Goal: Task Accomplishment & Management: Manage account settings

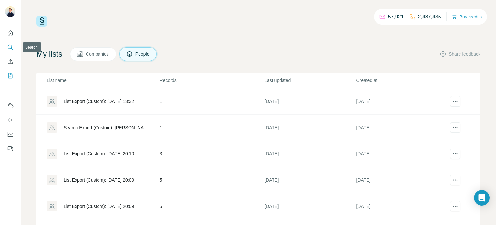
click at [13, 51] on button "Search" at bounding box center [10, 47] width 10 height 12
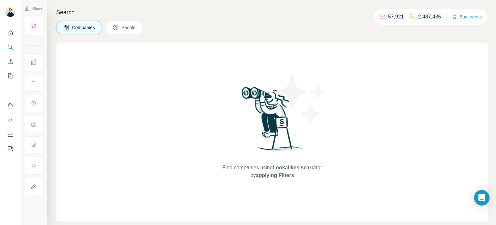
click at [127, 27] on span "People" at bounding box center [128, 27] width 15 height 6
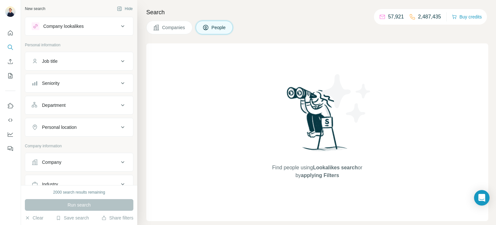
click at [119, 83] on icon at bounding box center [123, 83] width 8 height 8
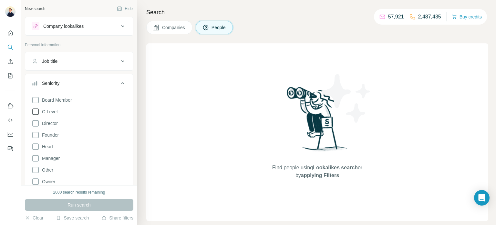
drag, startPoint x: 37, startPoint y: 110, endPoint x: 34, endPoint y: 114, distance: 4.8
click at [37, 111] on icon at bounding box center [36, 112] width 8 height 8
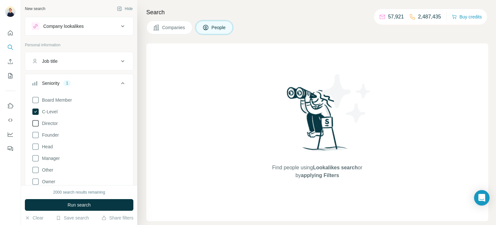
click at [34, 122] on icon at bounding box center [36, 123] width 8 height 8
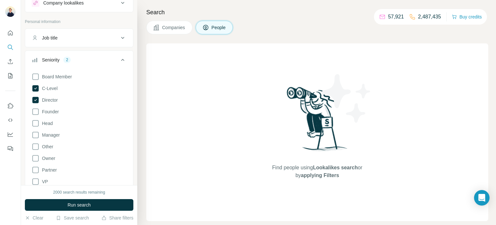
scroll to position [24, 0]
click at [119, 57] on icon at bounding box center [123, 59] width 8 height 8
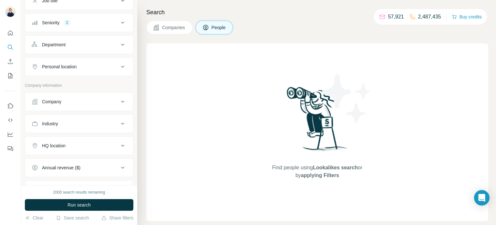
scroll to position [63, 0]
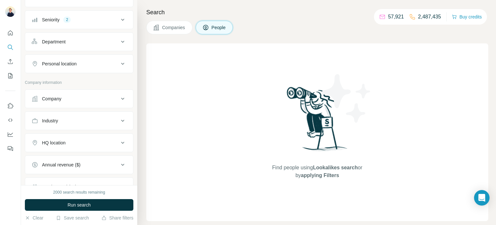
click at [114, 97] on div "Company" at bounding box center [75, 98] width 87 height 6
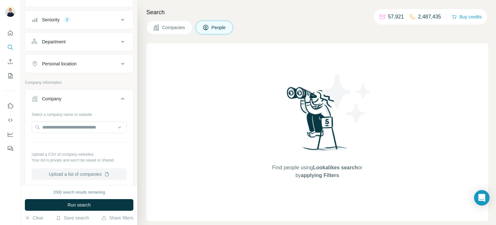
click at [77, 172] on button "Upload a list of companies" at bounding box center [79, 174] width 95 height 12
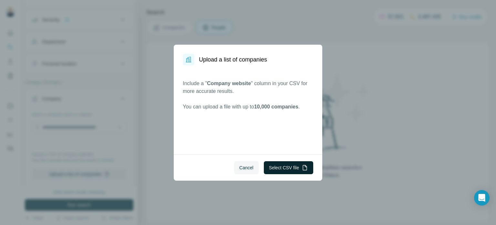
click at [288, 167] on button "Select CSV file" at bounding box center [288, 167] width 49 height 13
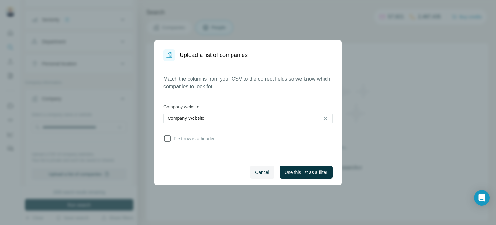
click at [168, 141] on icon at bounding box center [167, 138] width 8 height 8
click at [321, 171] on span "Use this list as a filter" at bounding box center [306, 172] width 43 height 6
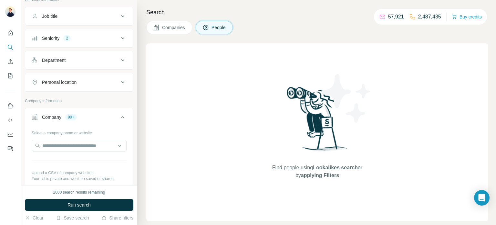
scroll to position [0, 0]
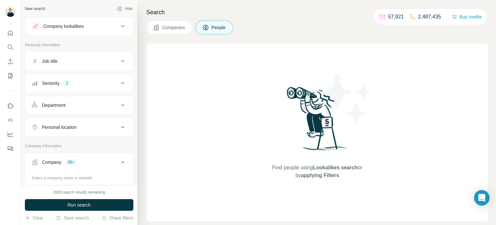
drag, startPoint x: 137, startPoint y: 79, endPoint x: 149, endPoint y: 53, distance: 27.9
click at [149, 53] on div "New search Hide Company lookalikes Personal information Job title Seniority 2 D…" at bounding box center [258, 112] width 475 height 225
click at [122, 106] on icon at bounding box center [123, 105] width 8 height 8
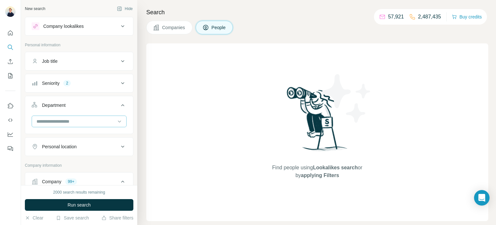
click at [106, 120] on input at bounding box center [76, 121] width 80 height 7
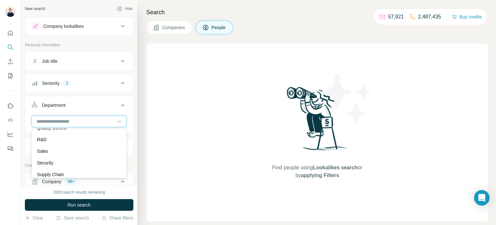
scroll to position [233, 0]
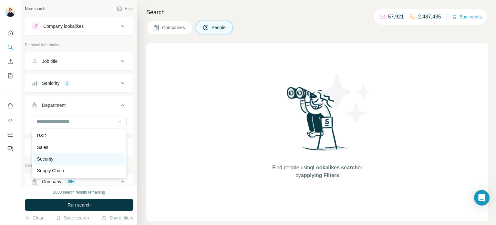
click at [45, 158] on p "Security" at bounding box center [45, 158] width 16 height 6
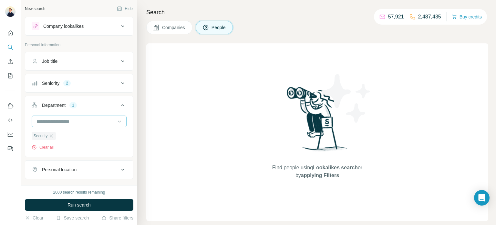
click at [123, 122] on div at bounding box center [79, 121] width 95 height 12
type input "*"
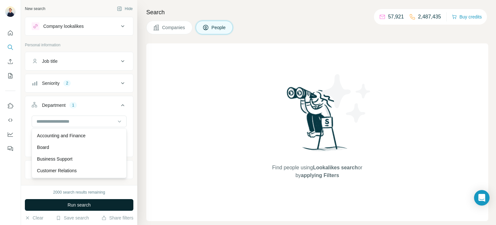
click at [108, 201] on button "Run search" at bounding box center [79, 205] width 109 height 12
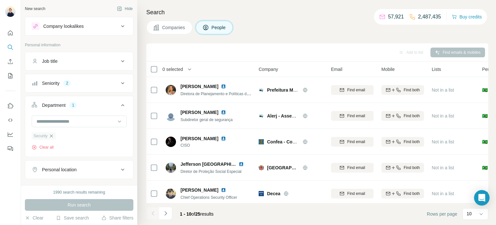
click at [54, 136] on icon "button" at bounding box center [51, 135] width 5 height 5
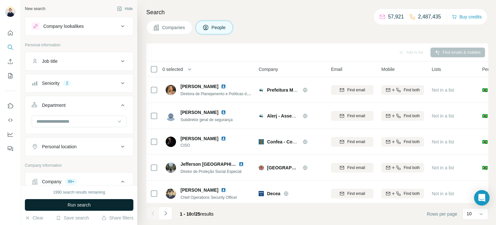
click at [96, 205] on button "Run search" at bounding box center [79, 205] width 109 height 12
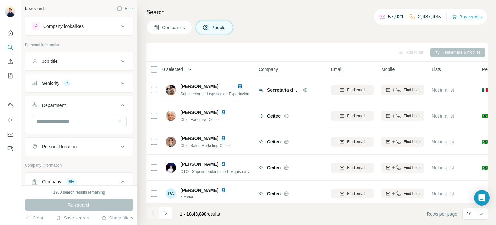
click at [190, 68] on icon "button" at bounding box center [189, 69] width 6 height 6
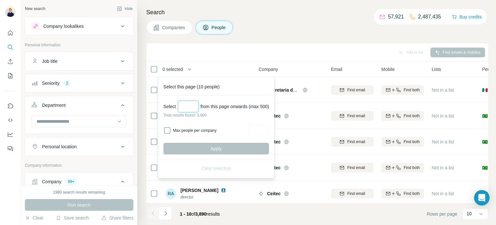
click at [188, 109] on input "Select a number (up to 500)" at bounding box center [188, 106] width 21 height 12
click at [171, 132] on div "Max people per company" at bounding box center [216, 130] width 106 height 12
click at [188, 108] on input "Select a number (up to 500)" at bounding box center [188, 106] width 21 height 12
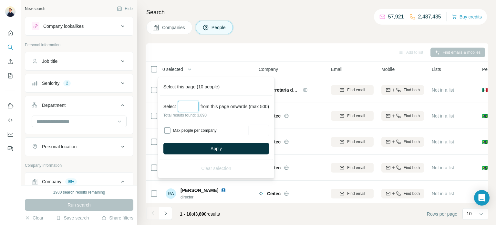
type input "***"
click at [312, 53] on div "Add to list Find emails & mobiles" at bounding box center [318, 52] width 336 height 11
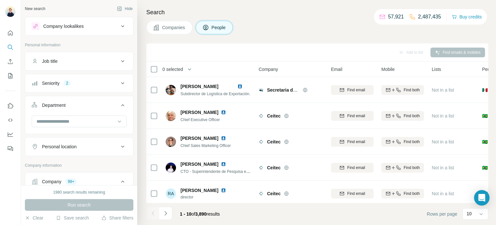
click at [175, 68] on span "0 selected" at bounding box center [173, 69] width 21 height 6
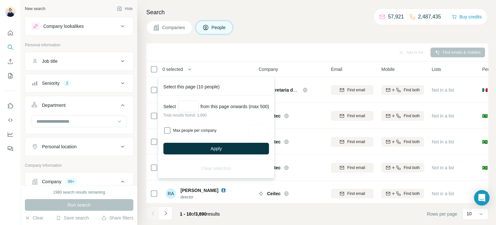
click at [211, 63] on th "0 selected" at bounding box center [197, 69] width 103 height 16
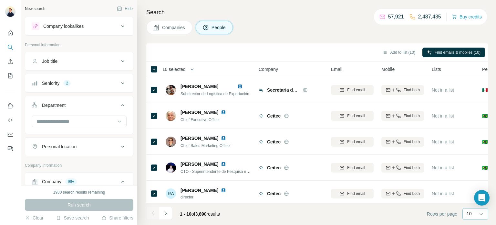
click at [472, 215] on div "10" at bounding box center [475, 213] width 16 height 6
click at [473, 165] on p "60" at bounding box center [470, 164] width 5 height 6
click at [195, 69] on icon "button" at bounding box center [192, 69] width 6 height 6
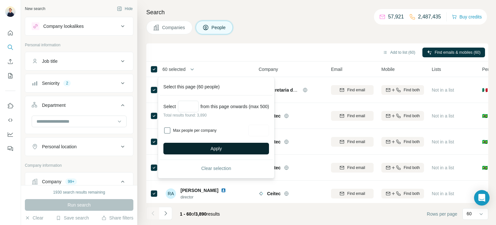
click at [221, 147] on span "Apply" at bounding box center [216, 148] width 11 height 6
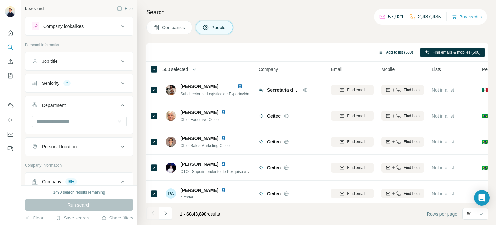
click at [399, 52] on button "Add to list (500)" at bounding box center [396, 52] width 44 height 10
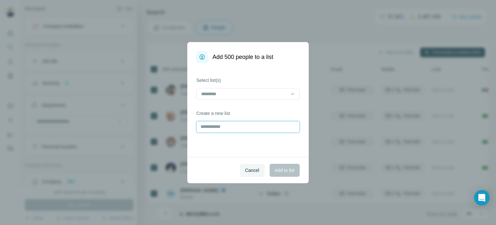
click at [247, 125] on input "text" at bounding box center [247, 127] width 103 height 12
type input "*******"
click at [287, 171] on span "Add to list" at bounding box center [285, 170] width 20 height 6
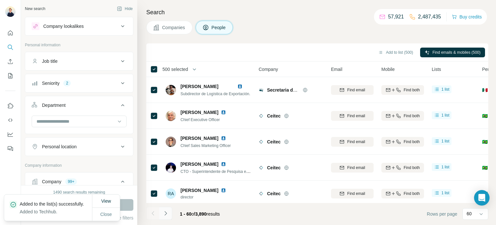
click at [162, 213] on button "Navigate to next page" at bounding box center [165, 212] width 13 height 13
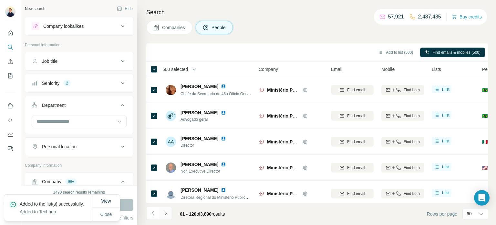
click at [163, 213] on icon "Navigate to next page" at bounding box center [166, 213] width 6 height 6
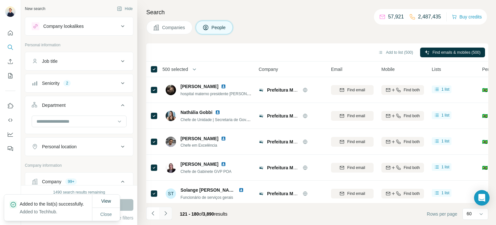
click at [163, 213] on icon "Navigate to next page" at bounding box center [166, 213] width 6 height 6
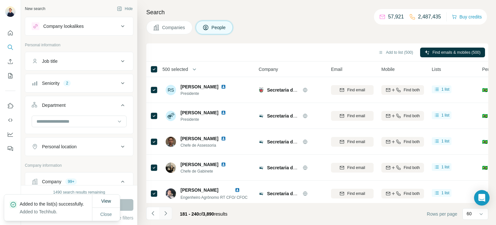
click at [163, 213] on icon "Navigate to next page" at bounding box center [166, 213] width 6 height 6
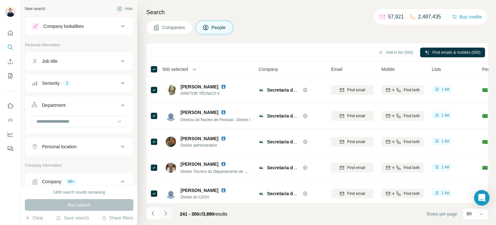
click at [163, 213] on icon "Navigate to next page" at bounding box center [166, 213] width 6 height 6
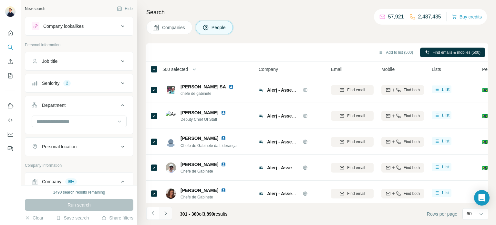
click at [163, 213] on icon "Navigate to next page" at bounding box center [166, 213] width 6 height 6
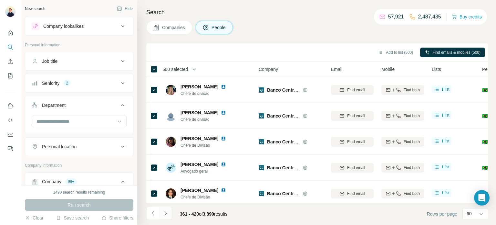
click at [163, 213] on icon "Navigate to next page" at bounding box center [166, 213] width 6 height 6
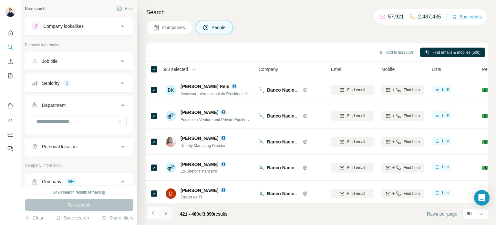
click at [163, 213] on icon "Navigate to next page" at bounding box center [166, 213] width 6 height 6
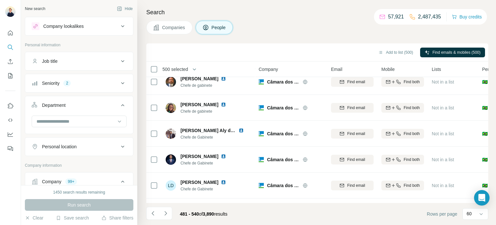
scroll to position [510, 0]
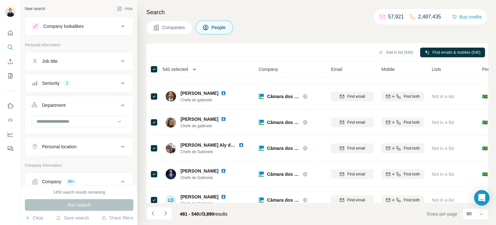
click at [201, 69] on button "button" at bounding box center [194, 69] width 13 height 13
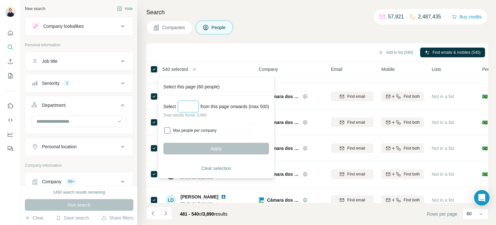
click at [193, 108] on input "Select a number (up to 500)" at bounding box center [188, 106] width 21 height 12
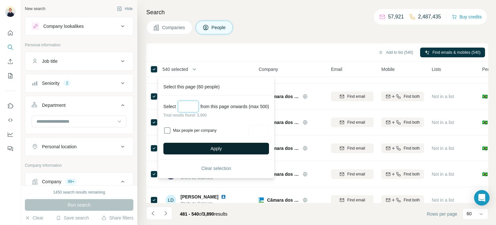
type input "***"
click at [211, 147] on button "Apply" at bounding box center [216, 148] width 106 height 12
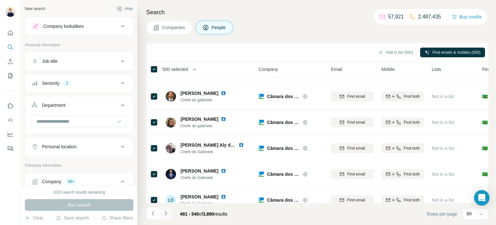
click at [167, 212] on icon "Navigate to next page" at bounding box center [166, 213] width 6 height 6
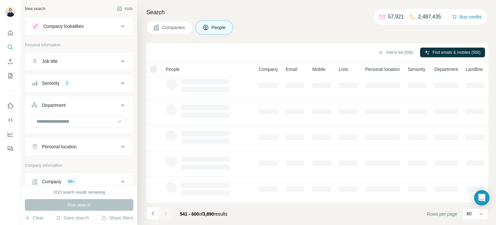
scroll to position [132, 0]
click at [167, 212] on div at bounding box center [165, 212] width 13 height 13
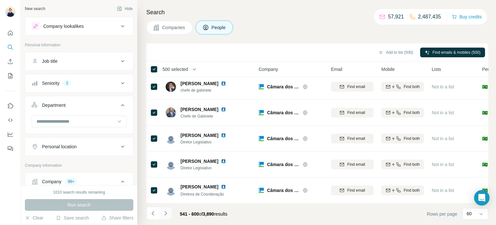
click at [167, 212] on icon "Navigate to next page" at bounding box center [166, 213] width 6 height 6
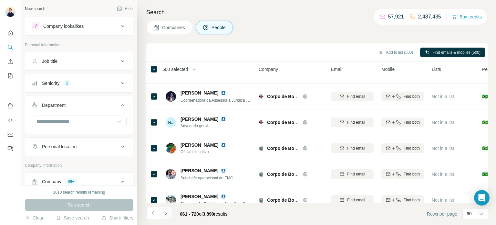
click at [167, 212] on icon "Navigate to next page" at bounding box center [166, 213] width 6 height 6
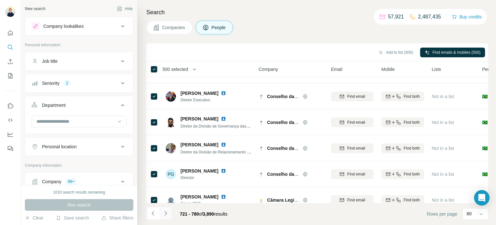
click at [167, 212] on icon "Navigate to next page" at bounding box center [166, 213] width 6 height 6
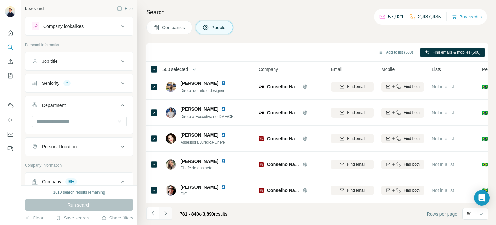
scroll to position [510, 0]
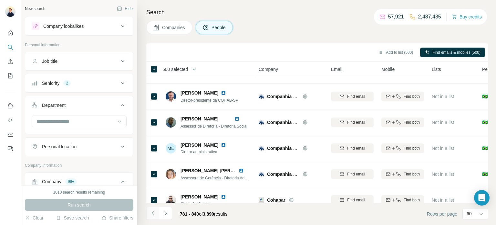
click at [155, 213] on icon "Navigate to previous page" at bounding box center [153, 213] width 6 height 6
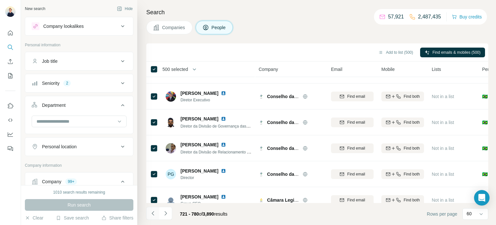
click at [155, 213] on icon "Navigate to previous page" at bounding box center [153, 213] width 6 height 6
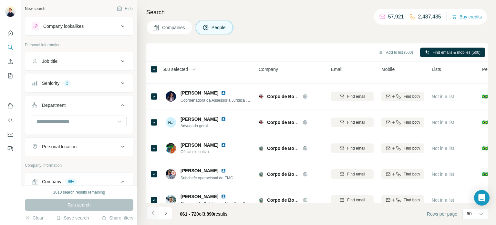
click at [155, 213] on icon "Navigate to previous page" at bounding box center [153, 213] width 6 height 6
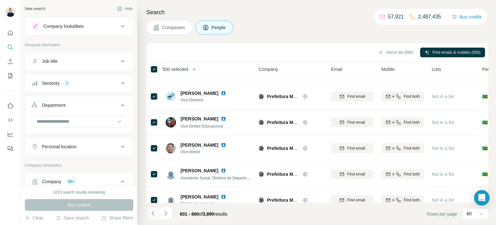
click at [155, 213] on icon "Navigate to previous page" at bounding box center [153, 213] width 6 height 6
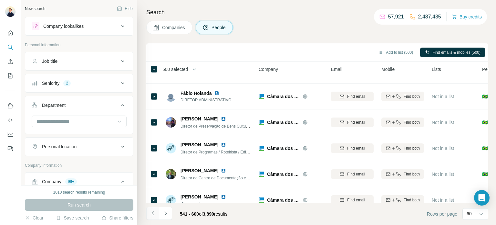
click at [155, 213] on icon "Navigate to previous page" at bounding box center [153, 213] width 6 height 6
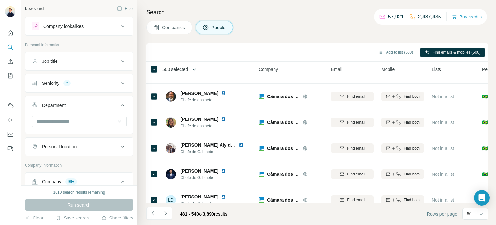
click at [194, 67] on icon "button" at bounding box center [194, 69] width 6 height 6
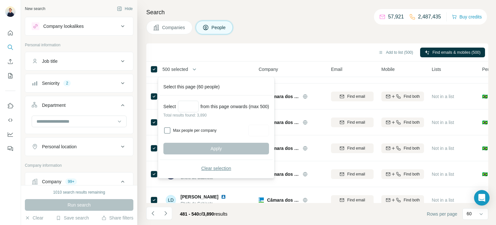
click at [222, 170] on span "Clear selection" at bounding box center [216, 168] width 30 height 6
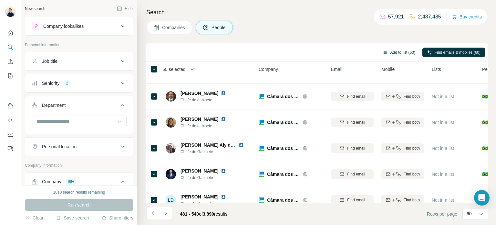
click at [397, 53] on button "Add to list (60)" at bounding box center [399, 52] width 42 height 10
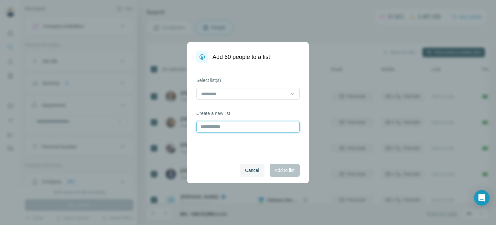
click at [237, 128] on input "text" at bounding box center [247, 127] width 103 height 12
click at [257, 97] on div at bounding box center [244, 93] width 87 height 11
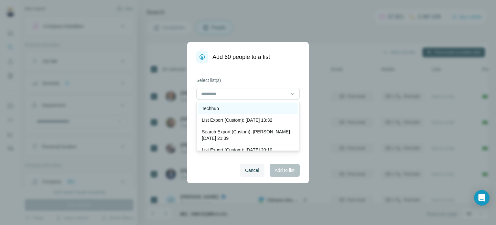
click at [247, 110] on div "Techhub" at bounding box center [248, 108] width 92 height 6
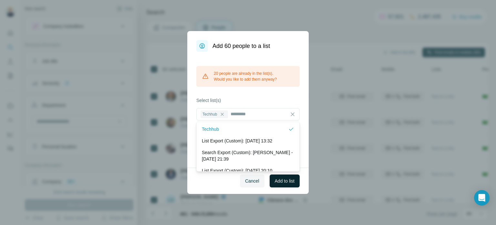
click at [293, 181] on span "Add to list" at bounding box center [285, 180] width 20 height 6
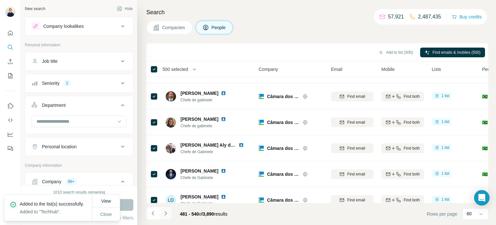
click at [168, 212] on icon "Navigate to next page" at bounding box center [166, 213] width 6 height 6
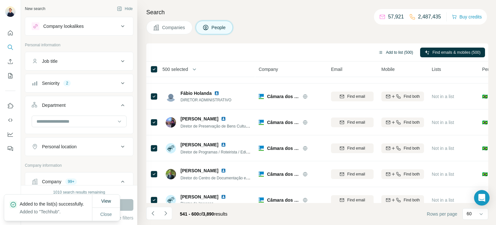
click at [405, 52] on button "Add to list (500)" at bounding box center [396, 52] width 44 height 10
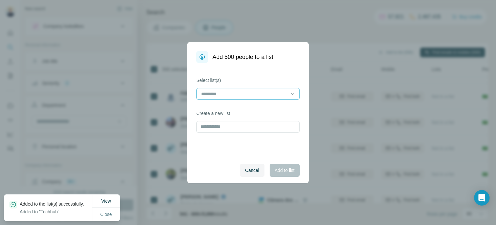
click at [283, 93] on input at bounding box center [244, 93] width 87 height 7
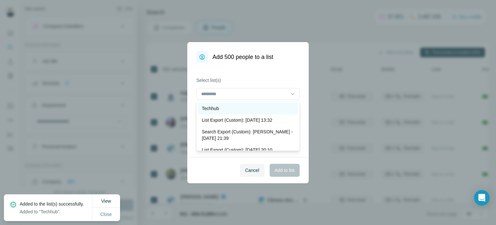
click at [244, 110] on div "Techhub" at bounding box center [248, 108] width 92 height 6
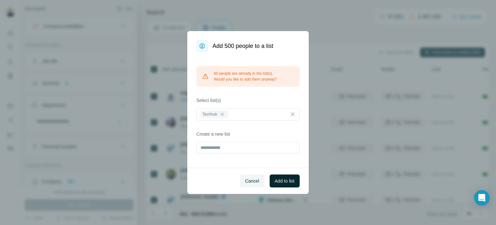
click at [286, 180] on span "Add to list" at bounding box center [285, 180] width 20 height 6
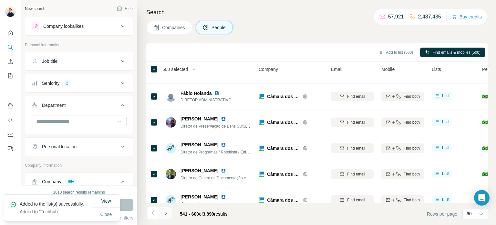
click at [168, 211] on icon "Navigate to next page" at bounding box center [166, 213] width 6 height 6
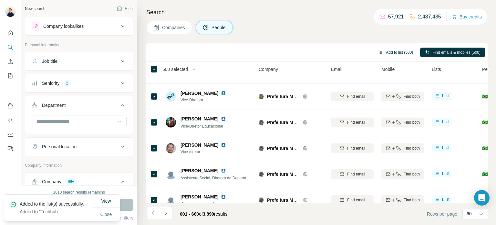
click at [402, 53] on button "Add to list (500)" at bounding box center [396, 52] width 44 height 10
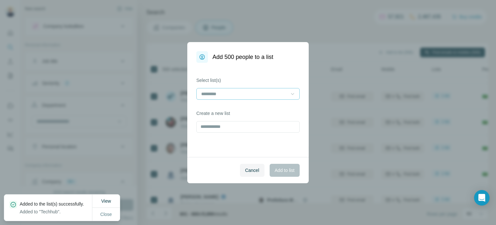
click at [290, 93] on icon at bounding box center [292, 93] width 6 height 6
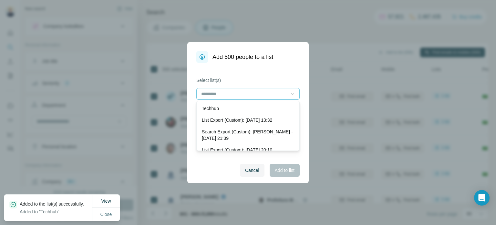
click at [239, 111] on div "Techhub" at bounding box center [248, 108] width 100 height 12
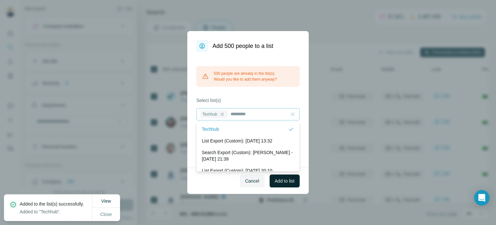
click at [289, 179] on span "Add to list" at bounding box center [285, 180] width 20 height 6
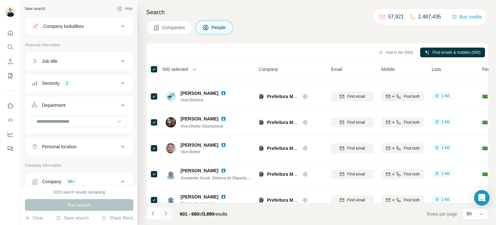
click at [162, 212] on button "Navigate to next page" at bounding box center [165, 212] width 13 height 13
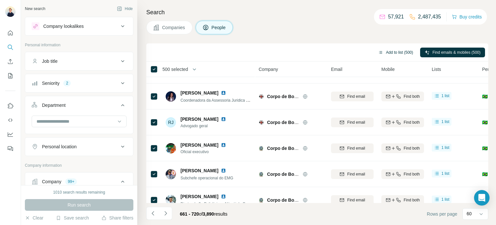
click at [400, 51] on button "Add to list (500)" at bounding box center [396, 52] width 44 height 10
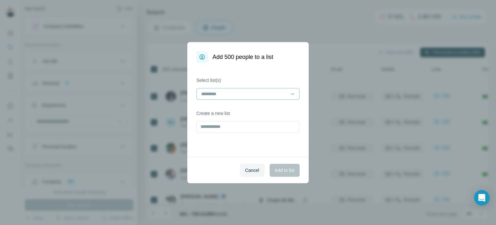
click at [263, 97] on div at bounding box center [244, 93] width 87 height 11
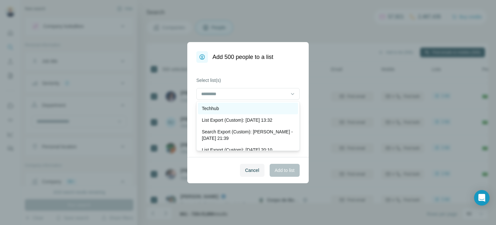
click at [223, 111] on div "Techhub" at bounding box center [248, 108] width 92 height 6
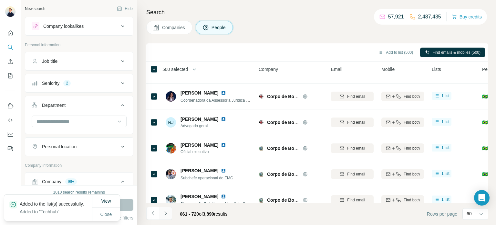
click at [163, 214] on icon "Navigate to next page" at bounding box center [166, 213] width 6 height 6
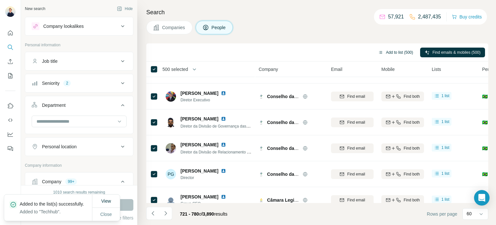
click at [394, 50] on button "Add to list (500)" at bounding box center [396, 52] width 44 height 10
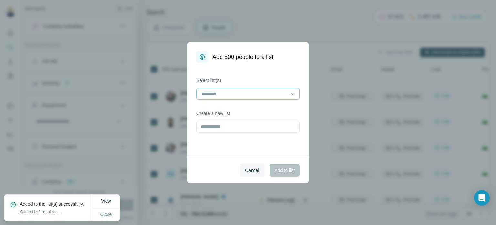
click at [263, 93] on input at bounding box center [244, 93] width 87 height 7
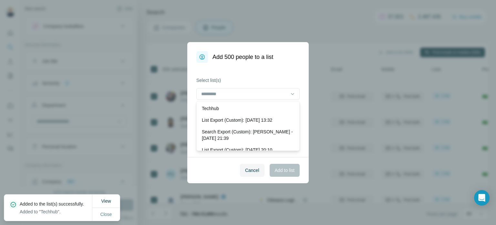
click at [225, 105] on div "Techhub" at bounding box center [248, 108] width 92 height 6
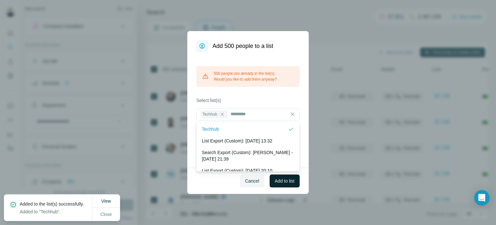
click at [281, 179] on span "Add to list" at bounding box center [285, 180] width 20 height 6
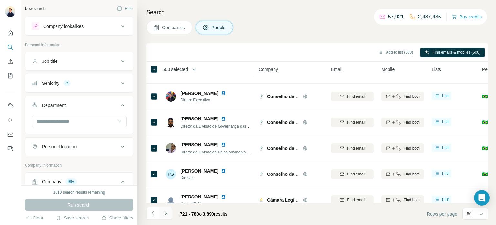
click at [167, 212] on icon "Navigate to next page" at bounding box center [166, 213] width 6 height 6
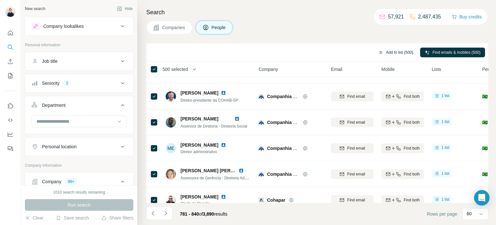
click at [383, 51] on button "Add to list (500)" at bounding box center [396, 52] width 44 height 10
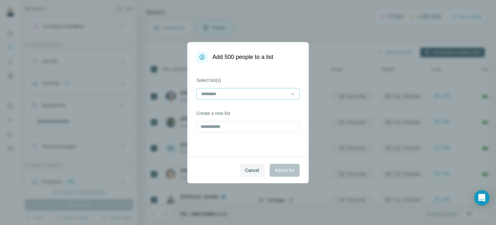
click at [266, 95] on input at bounding box center [244, 93] width 87 height 7
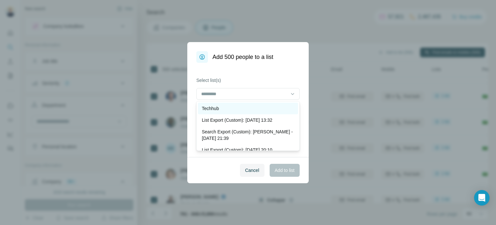
click at [235, 110] on div "Techhub" at bounding box center [248, 108] width 92 height 6
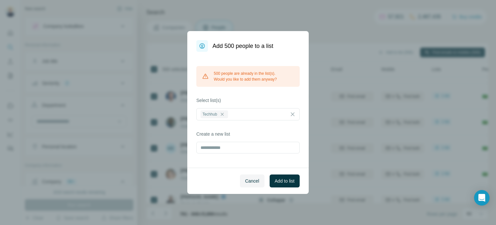
click at [279, 180] on span "Add to list" at bounding box center [285, 180] width 20 height 6
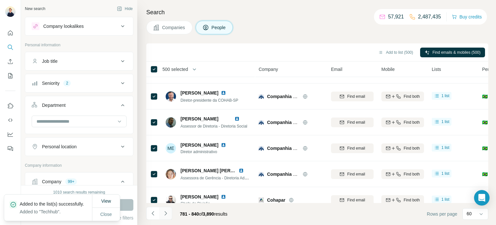
click at [168, 212] on icon "Navigate to next page" at bounding box center [166, 213] width 6 height 6
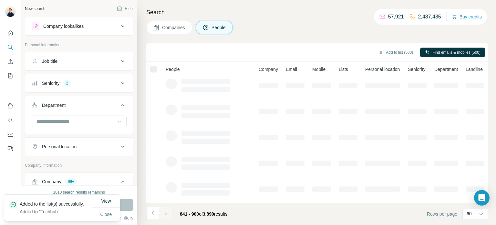
scroll to position [132, 0]
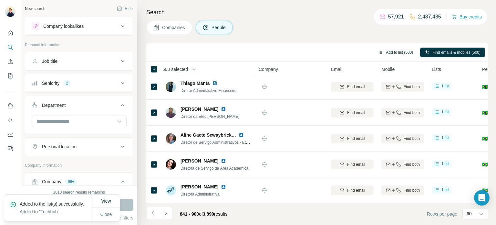
click at [403, 51] on button "Add to list (500)" at bounding box center [396, 52] width 44 height 10
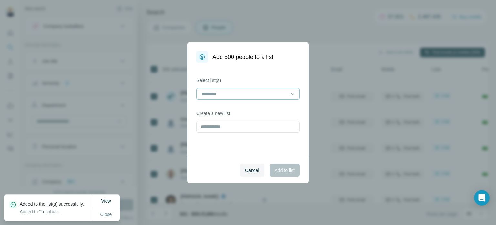
click at [251, 96] on input at bounding box center [244, 93] width 87 height 7
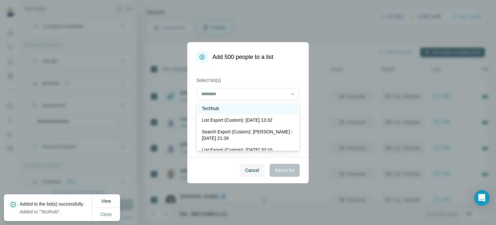
click at [227, 110] on div "Techhub" at bounding box center [248, 108] width 92 height 6
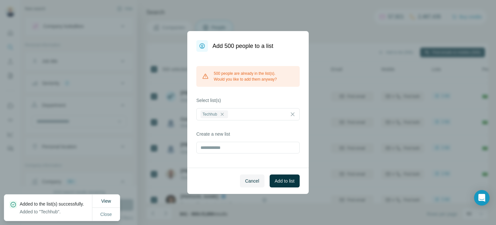
click at [281, 181] on span "Add to list" at bounding box center [285, 180] width 20 height 6
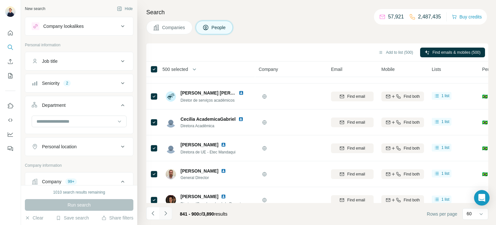
click at [166, 214] on icon "Navigate to next page" at bounding box center [166, 213] width 6 height 6
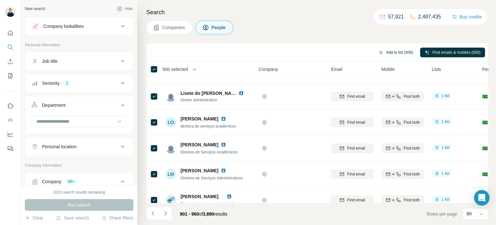
click at [390, 50] on button "Add to list (500)" at bounding box center [396, 52] width 44 height 10
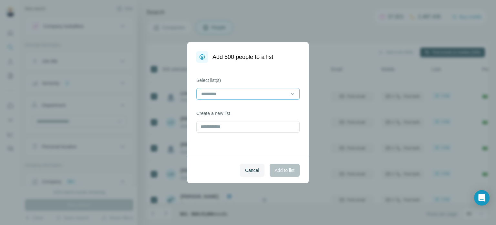
click at [273, 91] on input at bounding box center [244, 93] width 87 height 7
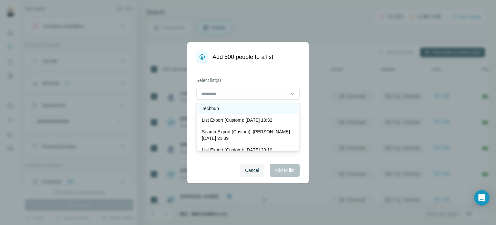
click at [229, 109] on div "Techhub" at bounding box center [248, 108] width 92 height 6
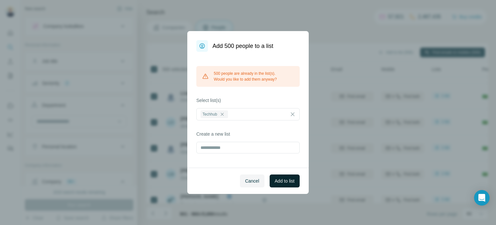
click at [284, 182] on span "Add to list" at bounding box center [285, 180] width 20 height 6
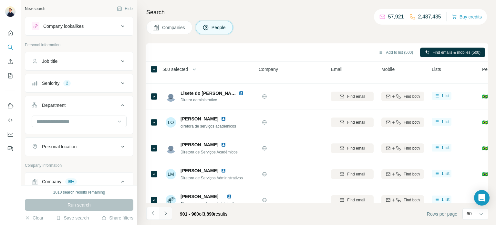
click at [168, 212] on icon "Navigate to next page" at bounding box center [166, 213] width 6 height 6
click at [168, 212] on div at bounding box center [165, 212] width 13 height 13
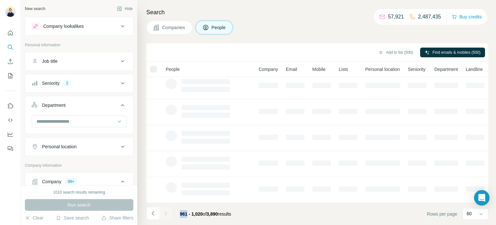
scroll to position [132, 0]
click at [168, 212] on div at bounding box center [165, 212] width 13 height 13
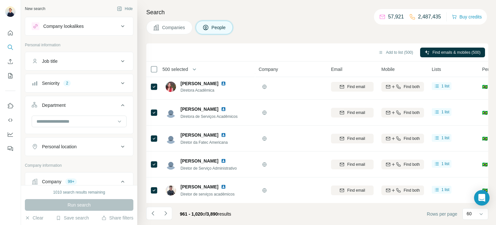
scroll to position [510, 0]
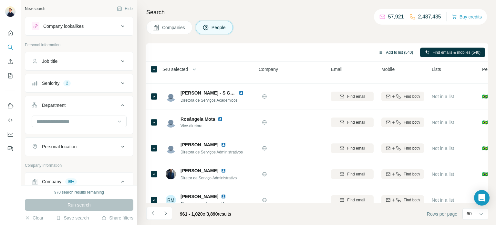
click at [401, 50] on button "Add to list (540)" at bounding box center [396, 52] width 44 height 10
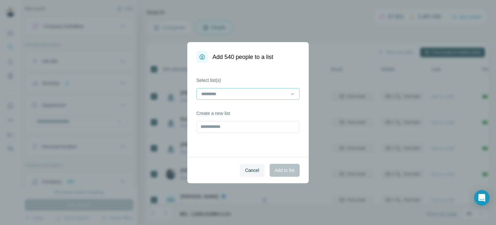
click at [259, 92] on input at bounding box center [244, 93] width 87 height 7
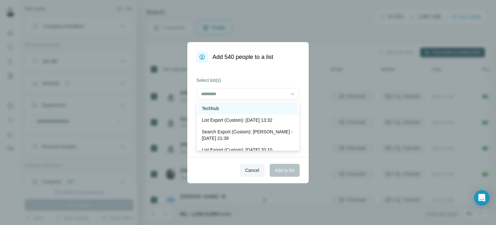
click at [227, 107] on div "Techhub" at bounding box center [248, 108] width 92 height 6
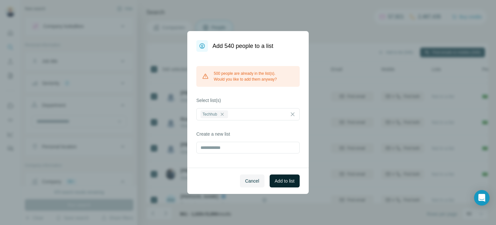
click at [288, 181] on span "Add to list" at bounding box center [285, 180] width 20 height 6
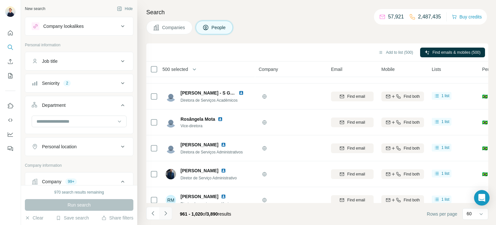
click at [168, 212] on icon "Navigate to next page" at bounding box center [166, 213] width 6 height 6
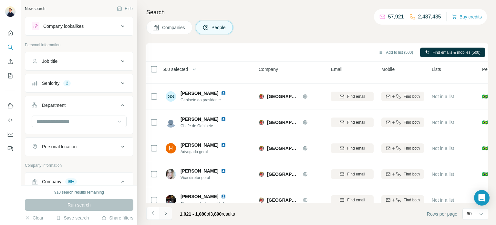
click at [168, 212] on icon "Navigate to next page" at bounding box center [166, 213] width 6 height 6
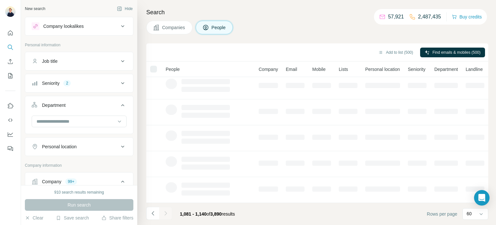
scroll to position [132, 0]
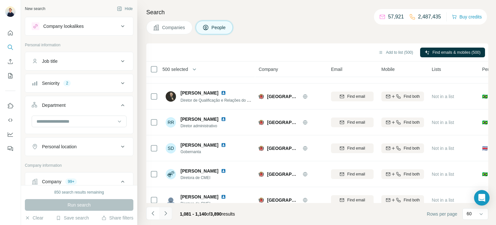
click at [168, 212] on icon "Navigate to next page" at bounding box center [166, 213] width 6 height 6
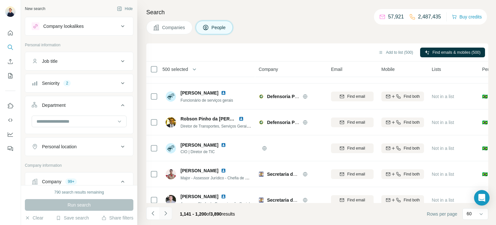
click at [168, 212] on icon "Navigate to next page" at bounding box center [166, 213] width 6 height 6
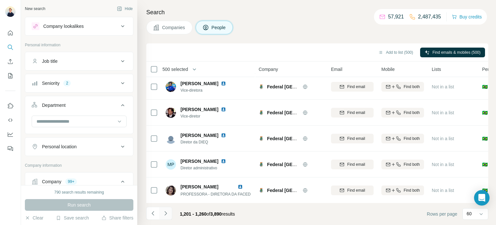
scroll to position [510, 0]
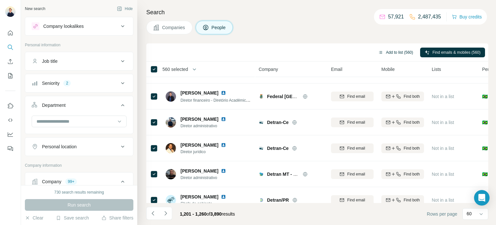
click at [391, 49] on button "Add to list (560)" at bounding box center [396, 52] width 44 height 10
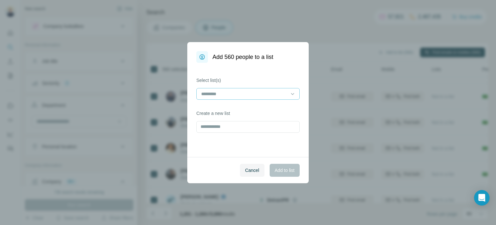
click at [249, 94] on input at bounding box center [244, 93] width 87 height 7
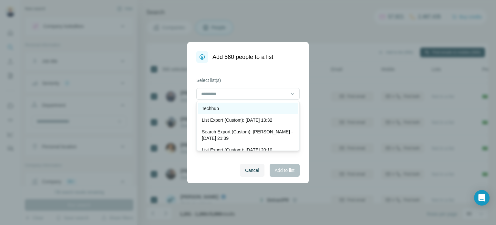
click at [222, 111] on div "Techhub" at bounding box center [248, 108] width 92 height 6
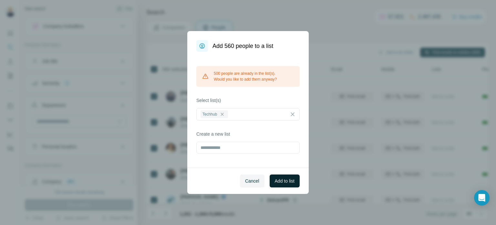
click at [287, 178] on span "Add to list" at bounding box center [285, 180] width 20 height 6
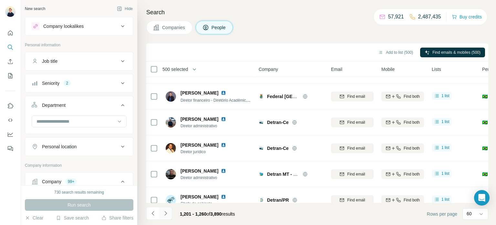
click at [167, 213] on icon "Navigate to next page" at bounding box center [166, 213] width 6 height 6
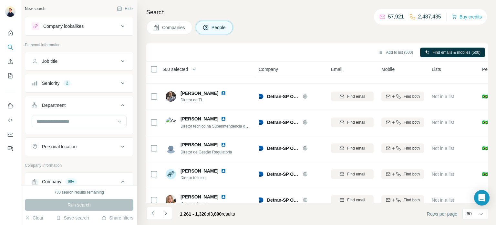
click at [168, 213] on icon "Navigate to next page" at bounding box center [166, 213] width 6 height 6
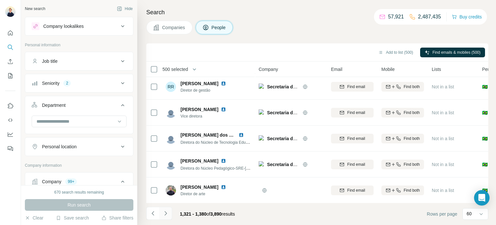
click at [167, 213] on icon "Navigate to next page" at bounding box center [166, 213] width 6 height 6
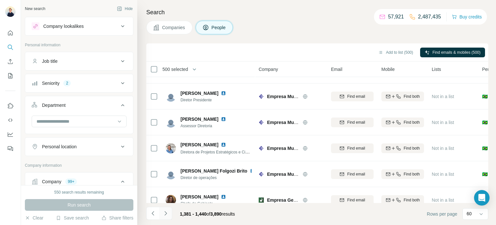
click at [167, 213] on icon "Navigate to next page" at bounding box center [166, 213] width 6 height 6
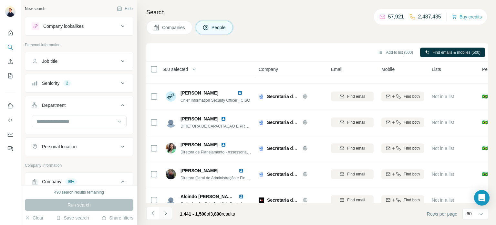
click at [167, 213] on icon "Navigate to next page" at bounding box center [166, 213] width 6 height 6
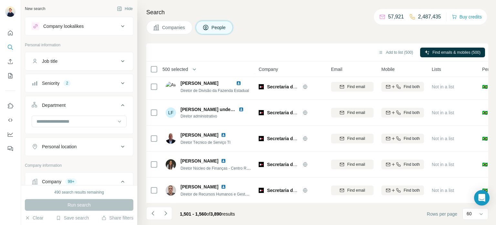
scroll to position [510, 0]
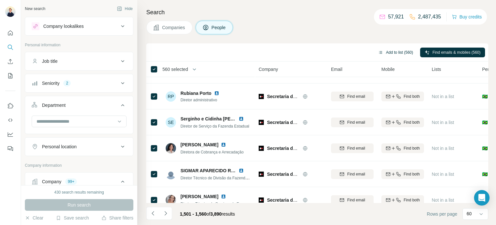
click at [397, 55] on button "Add to list (560)" at bounding box center [396, 52] width 44 height 10
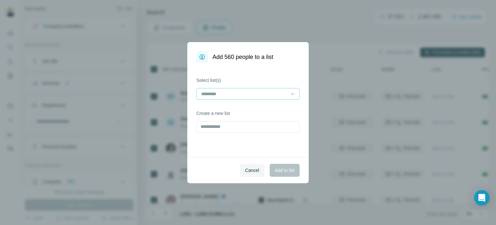
click at [242, 98] on div at bounding box center [244, 93] width 87 height 11
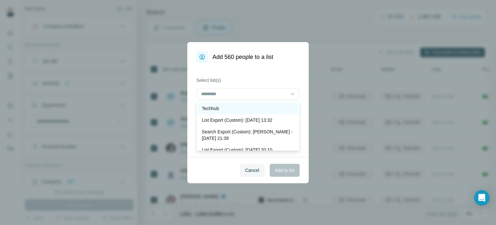
click at [241, 110] on div "Techhub" at bounding box center [248, 108] width 92 height 6
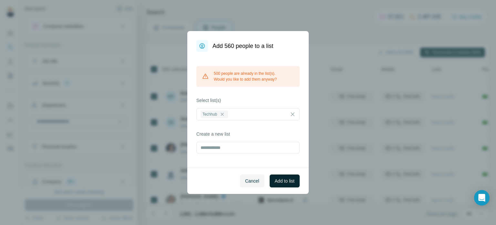
click at [286, 180] on span "Add to list" at bounding box center [285, 180] width 20 height 6
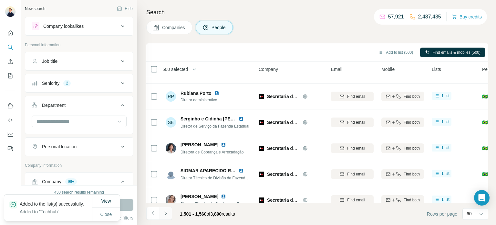
click at [167, 210] on icon "Navigate to next page" at bounding box center [166, 213] width 6 height 6
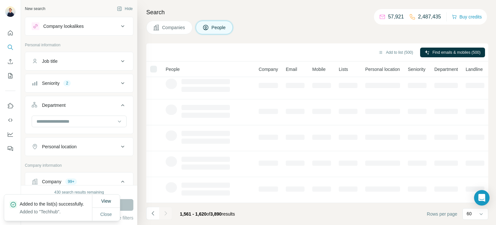
scroll to position [132, 0]
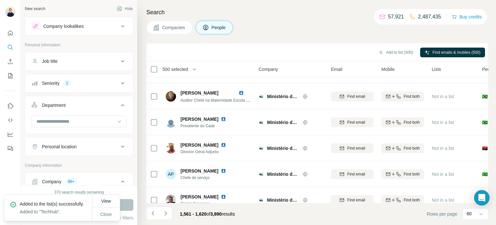
click at [168, 211] on icon "Navigate to next page" at bounding box center [166, 213] width 6 height 6
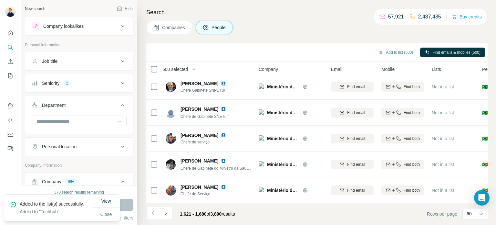
click at [168, 211] on icon "Navigate to next page" at bounding box center [166, 213] width 6 height 6
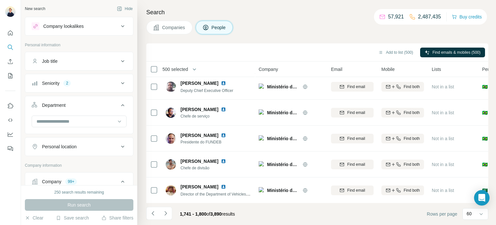
click at [169, 211] on button "Navigate to next page" at bounding box center [165, 212] width 13 height 13
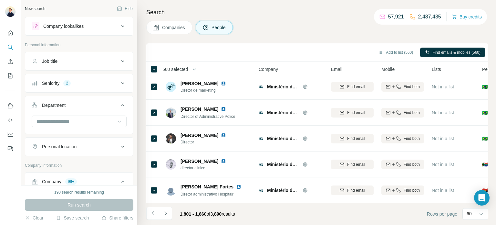
scroll to position [510, 0]
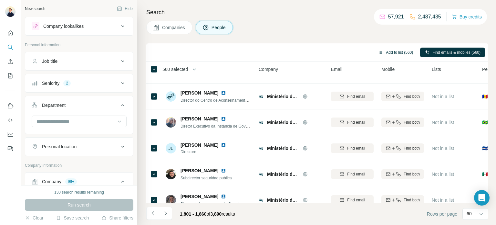
click at [392, 50] on button "Add to list (560)" at bounding box center [396, 52] width 44 height 10
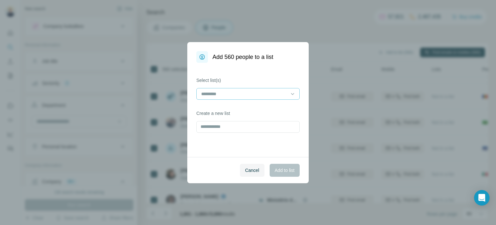
click at [250, 92] on input at bounding box center [244, 93] width 87 height 7
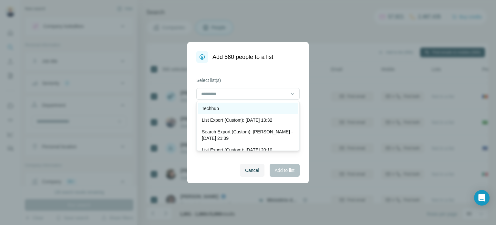
click at [233, 109] on div "Techhub" at bounding box center [248, 108] width 92 height 6
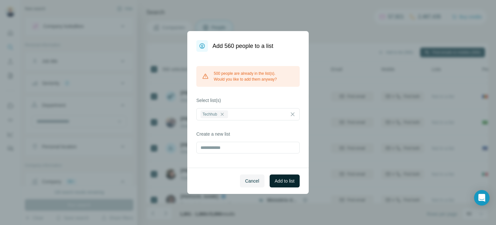
click at [294, 183] on span "Add to list" at bounding box center [285, 180] width 20 height 6
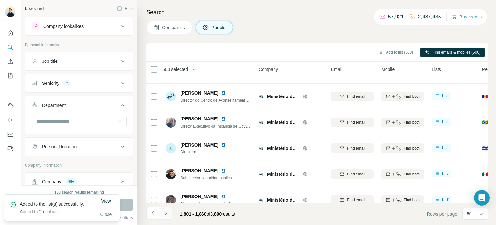
click at [164, 214] on icon "Navigate to next page" at bounding box center [166, 213] width 6 height 6
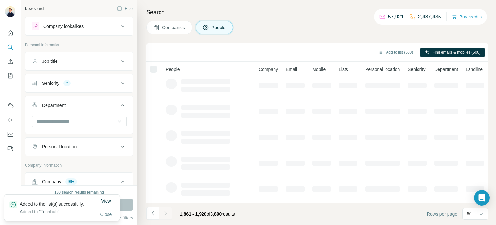
scroll to position [132, 0]
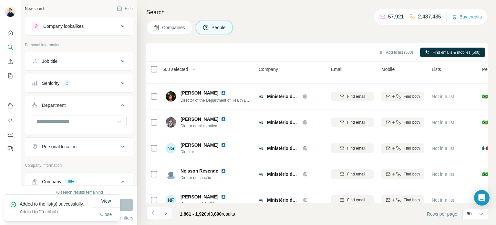
click at [164, 214] on icon "Navigate to next page" at bounding box center [166, 213] width 6 height 6
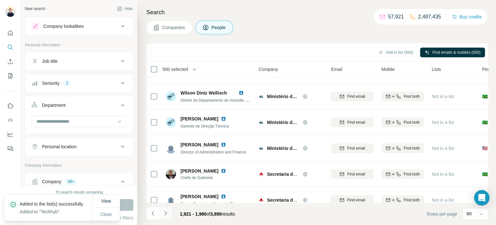
click at [164, 214] on icon "Navigate to next page" at bounding box center [166, 213] width 6 height 6
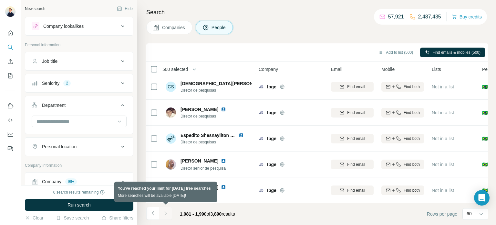
click at [164, 214] on div at bounding box center [165, 212] width 13 height 13
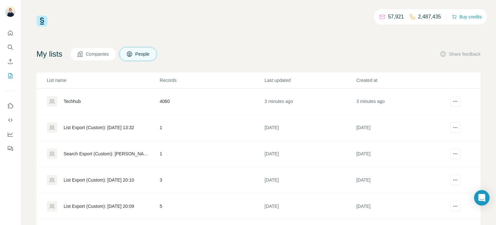
click at [74, 101] on div "Techhub" at bounding box center [72, 101] width 17 height 6
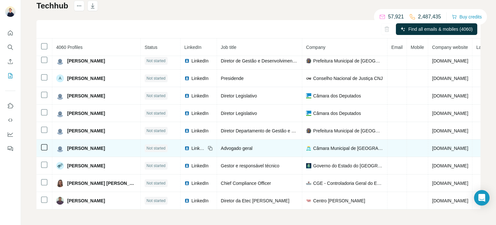
scroll to position [23, 0]
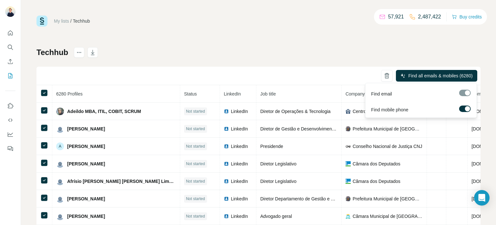
click at [447, 76] on span "Find all emails & mobiles (6280)" at bounding box center [440, 75] width 64 height 6
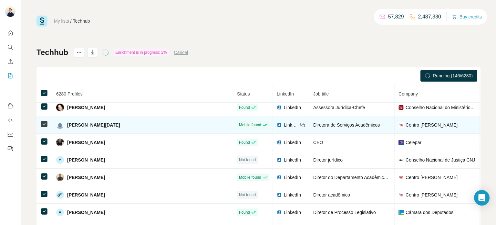
scroll to position [374, 0]
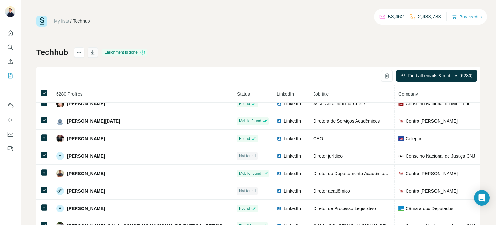
click at [92, 52] on icon "button" at bounding box center [92, 52] width 6 height 6
